Goal: Information Seeking & Learning: Learn about a topic

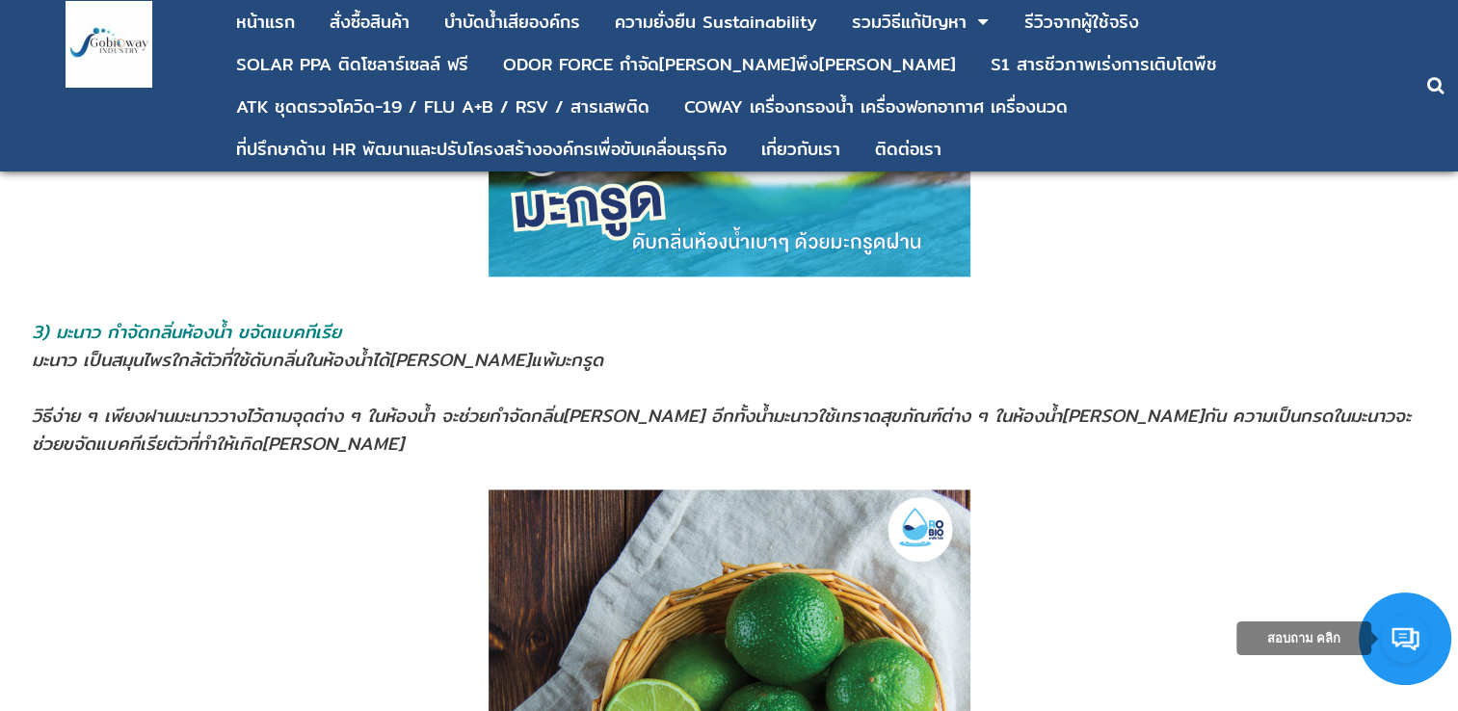
scroll to position [2601, 0]
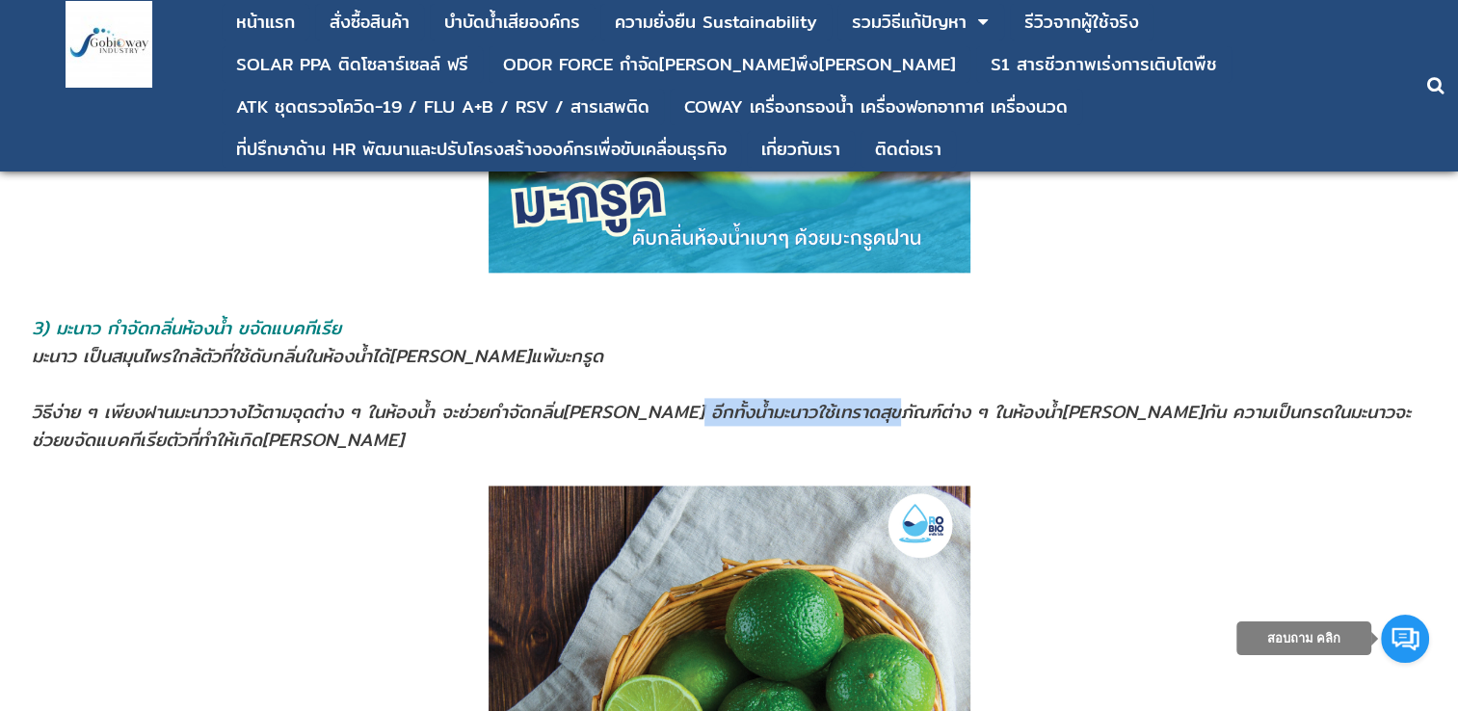
drag, startPoint x: 652, startPoint y: 391, endPoint x: 863, endPoint y: 394, distance: 211.0
click at [861, 398] on span "วิธีง่าย ๆ เพียงฝานมะนาววางไว้ตามจุดต่าง ๆ ในห้องนํ้า จะช่วยกำจัดกลิ่น[PERSON_N…" at bounding box center [721, 426] width 1379 height 56
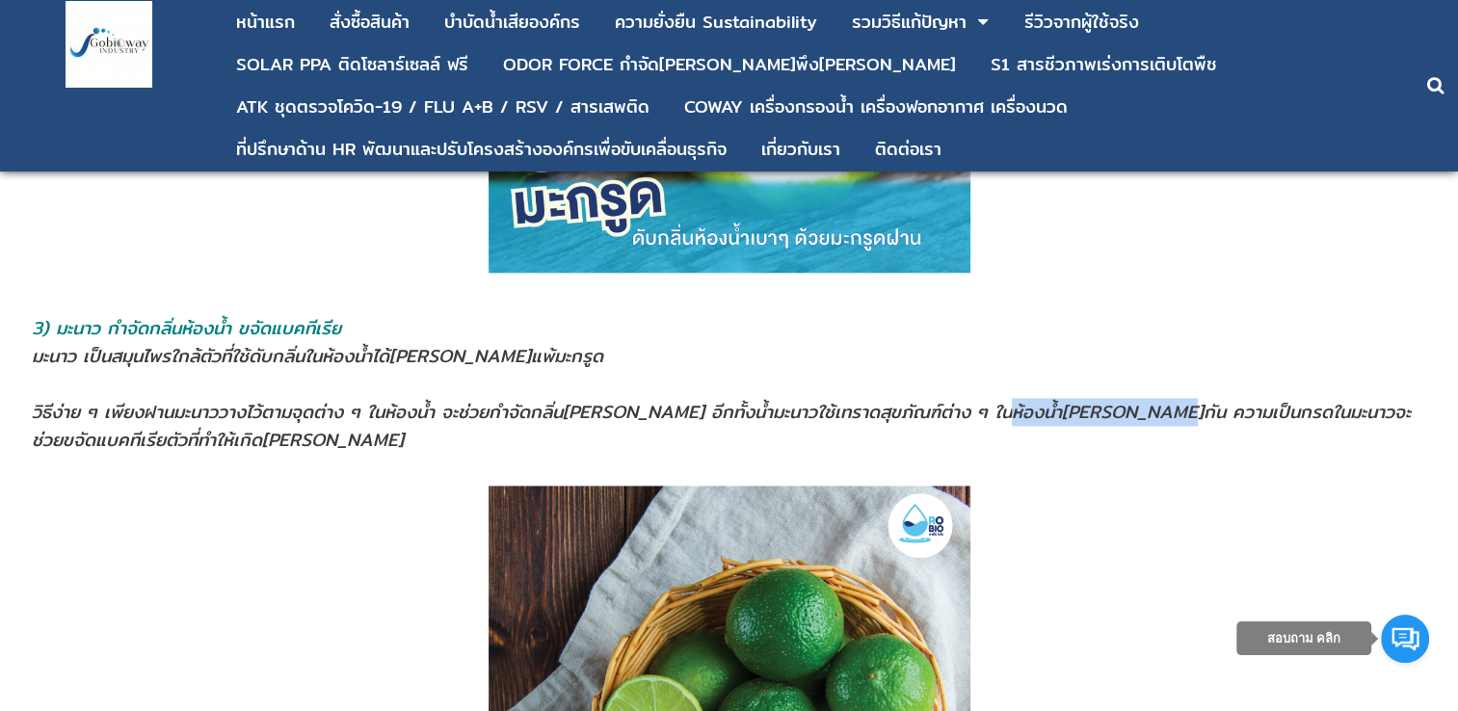
drag, startPoint x: 863, startPoint y: 394, endPoint x: 1119, endPoint y: 395, distance: 255.3
click at [1119, 398] on span "วิธีง่าย ๆ เพียงฝานมะนาววางไว้ตามจุดต่าง ๆ ในห้องนํ้า จะช่วยกำจัดกลิ่น[PERSON_N…" at bounding box center [721, 426] width 1379 height 56
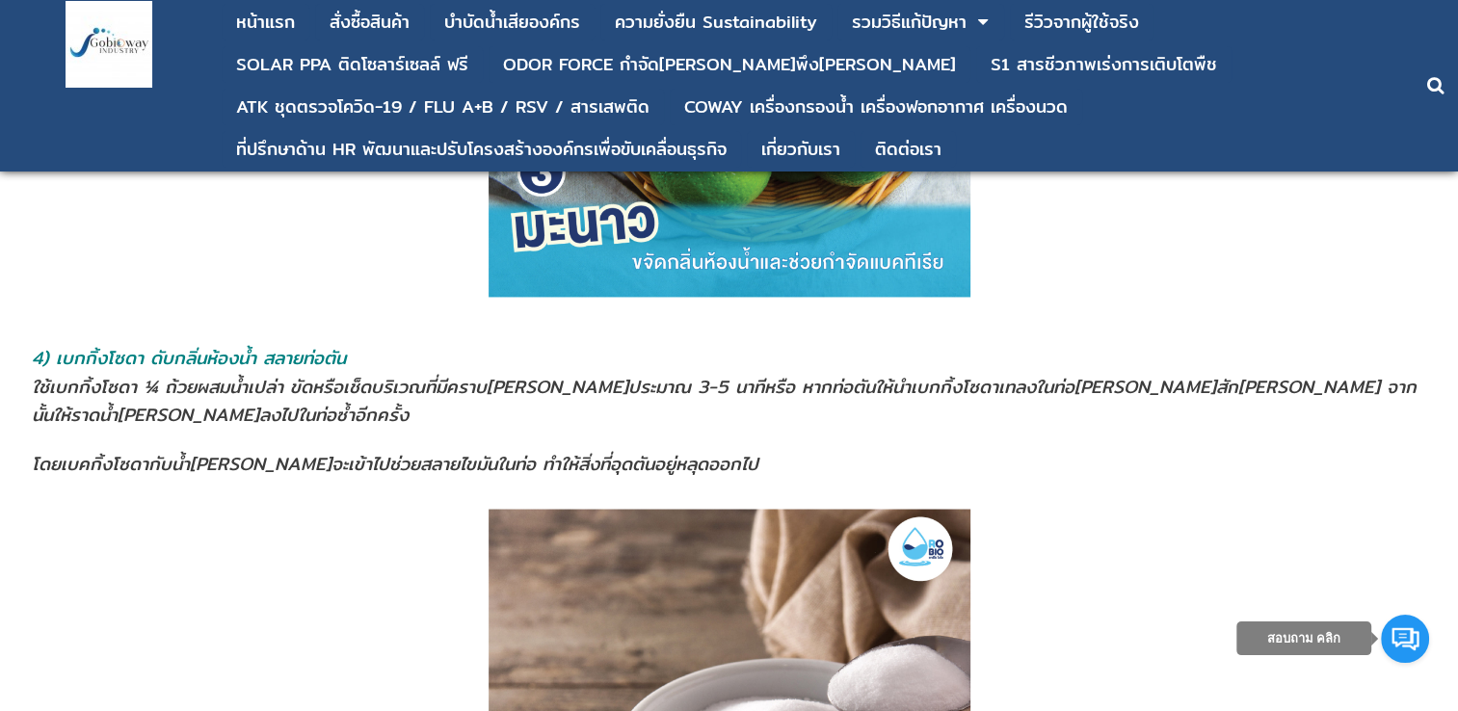
scroll to position [3276, 0]
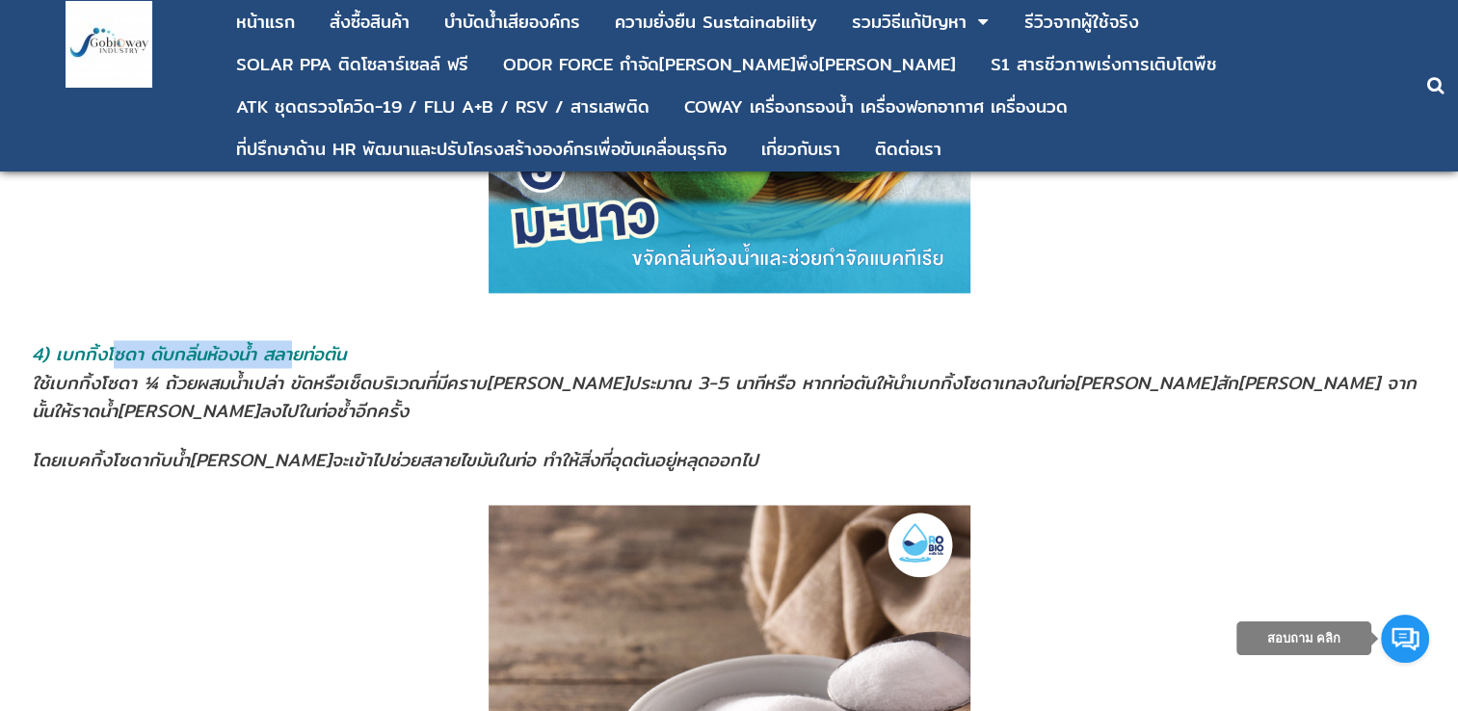
drag, startPoint x: 208, startPoint y: 341, endPoint x: 299, endPoint y: 338, distance: 90.6
click at [299, 340] on span "4) เบกกิ้งโซดา ดับกลิ่นห้องน้ำ สลายท่อตัน" at bounding box center [189, 354] width 314 height 28
drag, startPoint x: 299, startPoint y: 338, endPoint x: 204, endPoint y: 363, distance: 97.7
click at [236, 368] on span "ใช้เบกกิ้งโซดา ¼ ถ้วยผสมน้ำเปล่า ขัดหรือเช็ดบริเวณที่มีคราบ[PERSON_NAME]ประมาณ …" at bounding box center [398, 382] width 732 height 28
drag, startPoint x: 306, startPoint y: 364, endPoint x: 330, endPoint y: 364, distance: 23.1
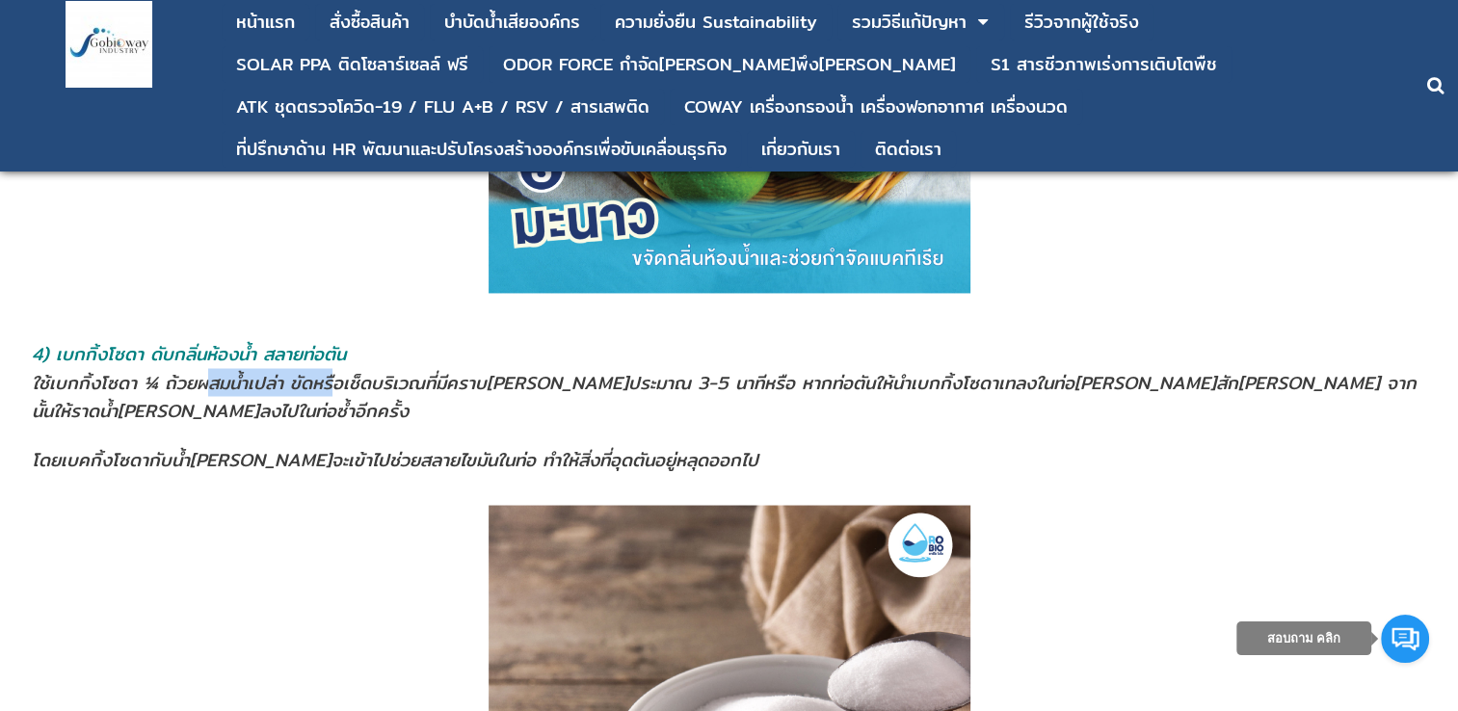
click at [330, 368] on span "ใช้เบกกิ้งโซดา ¼ ถ้วยผสมน้ำเปล่า ขัดหรือเช็ดบริเวณที่มีคราบ[PERSON_NAME]ประมาณ …" at bounding box center [398, 382] width 732 height 28
drag, startPoint x: 330, startPoint y: 364, endPoint x: 298, endPoint y: 343, distance: 38.2
click at [298, 342] on span "4) เบกกิ้งโซดา ดับกลิ่นห้องน้ำ สลายท่อตัน" at bounding box center [189, 354] width 314 height 28
drag, startPoint x: 298, startPoint y: 343, endPoint x: 291, endPoint y: 361, distance: 19.5
click at [288, 368] on span "ใช้เบกกิ้งโซดา ¼ ถ้วยผสมน้ำเปล่า ขัดหรือเช็ดบริเวณที่มีคราบ[PERSON_NAME]ประมาณ …" at bounding box center [398, 382] width 732 height 28
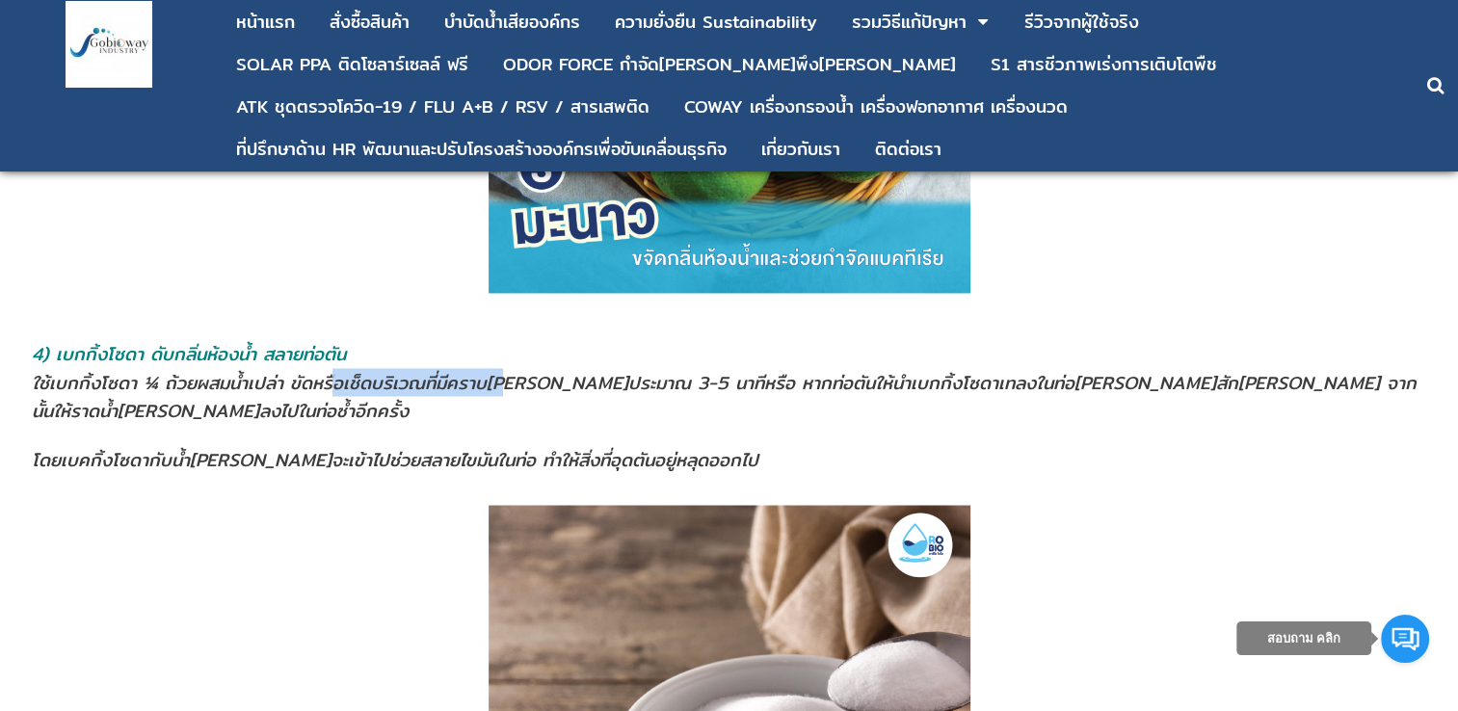
drag, startPoint x: 482, startPoint y: 361, endPoint x: 509, endPoint y: 361, distance: 27.0
click at [509, 368] on span "ใช้เบกกิ้งโซดา ¼ ถ้วยผสมน้ำเปล่า ขัดหรือเช็ดบริเวณที่มีคราบ[PERSON_NAME]ประมาณ …" at bounding box center [398, 382] width 732 height 28
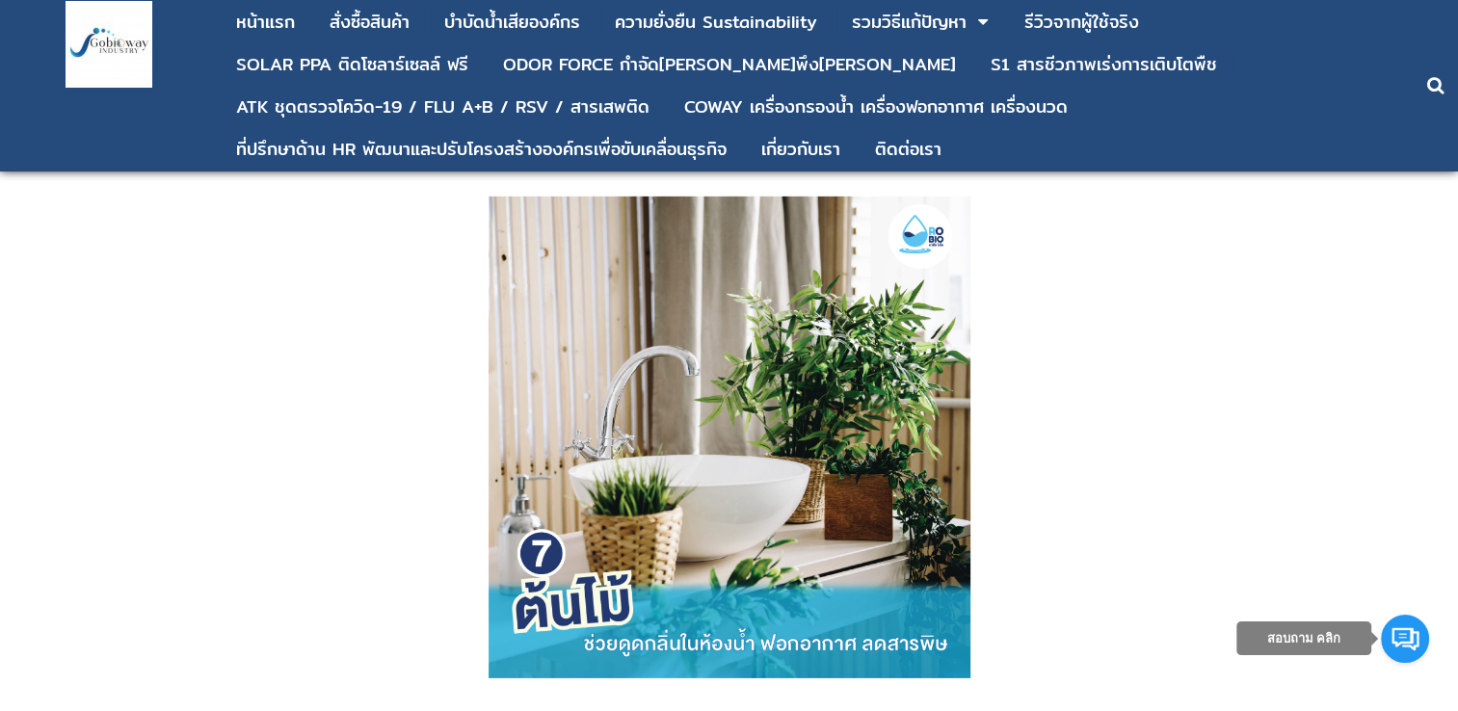
scroll to position [5973, 0]
